Goal: Task Accomplishment & Management: Use online tool/utility

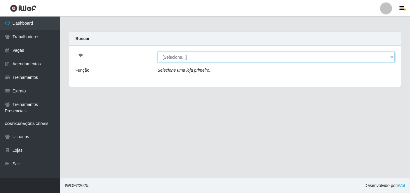
click at [390, 58] on select "[Selecione...] Castelinho Supermercado" at bounding box center [277, 57] width 238 height 11
select select "377"
click at [158, 52] on select "[Selecione...] Castelinho Supermercado" at bounding box center [277, 57] width 238 height 11
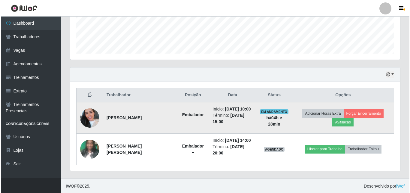
scroll to position [162, 0]
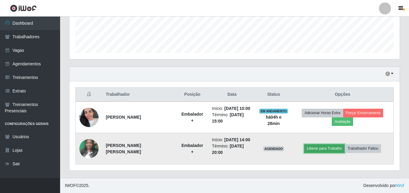
click at [322, 148] on button "Liberar para Trabalho" at bounding box center [324, 148] width 41 height 8
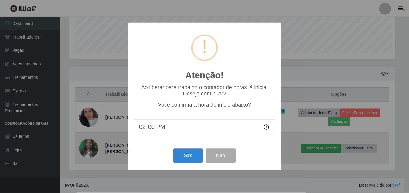
scroll to position [125, 327]
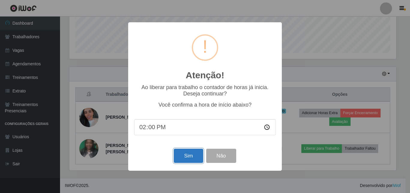
click at [202, 157] on button "Sim" at bounding box center [188, 155] width 29 height 14
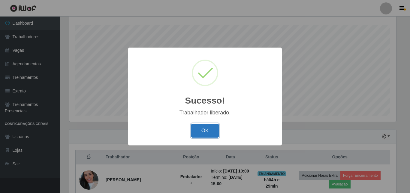
click at [211, 135] on button "OK" at bounding box center [205, 130] width 28 height 14
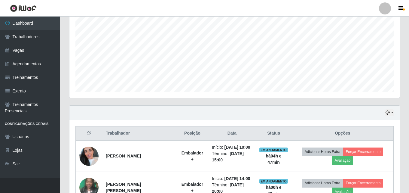
scroll to position [159, 0]
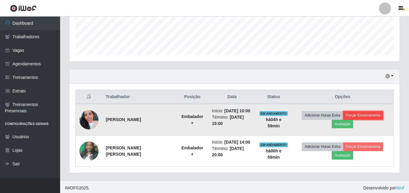
click at [361, 114] on button "Forçar Encerramento" at bounding box center [363, 115] width 40 height 8
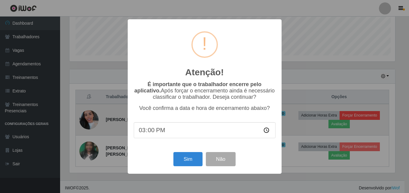
scroll to position [125, 327]
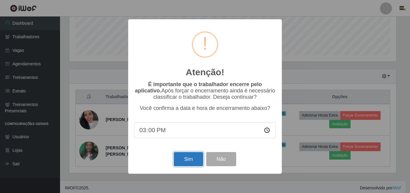
click at [194, 160] on button "Sim" at bounding box center [188, 159] width 29 height 14
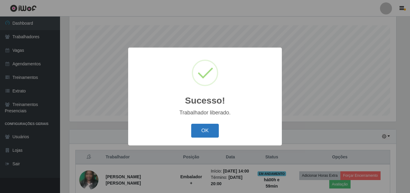
click at [202, 132] on button "OK" at bounding box center [205, 130] width 28 height 14
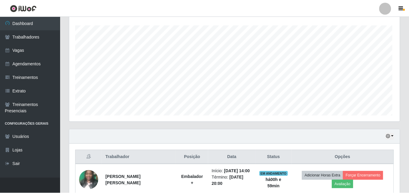
scroll to position [125, 330]
